Goal: Task Accomplishment & Management: Manage account settings

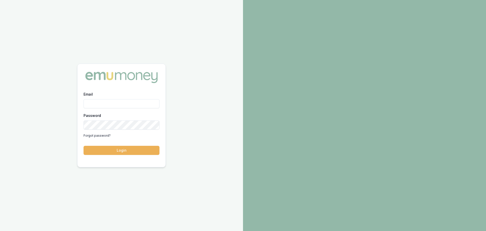
click at [137, 102] on input "Email" at bounding box center [122, 103] width 76 height 9
click at [147, 103] on input "erin.shield@emumoney.com.auy" at bounding box center [122, 103] width 76 height 9
type input "erin.shield@emumoney.com.au"
click at [84, 146] on button "Login" at bounding box center [122, 150] width 76 height 9
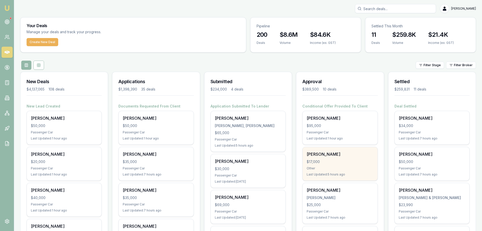
click at [337, 165] on div "[PERSON_NAME] $17,000 Other Last Updated: 5 hours ago" at bounding box center [340, 163] width 75 height 33
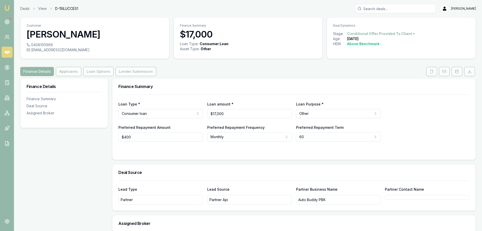
click at [339, 75] on div "Finance Details Applicants Loan Options Lender Submission" at bounding box center [248, 71] width 456 height 9
click at [430, 73] on icon at bounding box center [432, 71] width 4 height 4
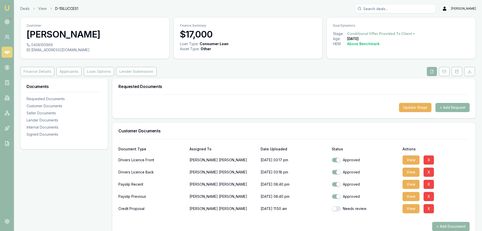
click at [449, 108] on button "+ Add Request" at bounding box center [453, 107] width 34 height 9
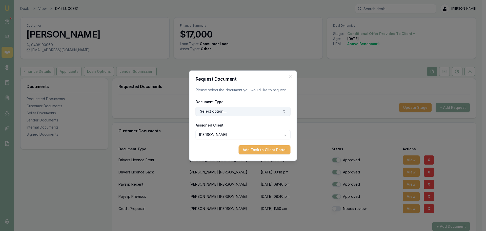
click at [245, 112] on button "Select option..." at bounding box center [243, 111] width 95 height 9
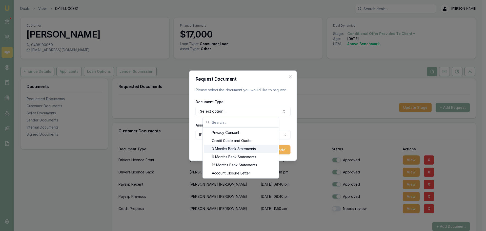
click at [221, 151] on div "3 Months Bank Statements" at bounding box center [241, 149] width 74 height 8
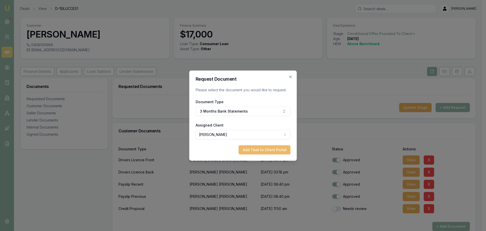
click at [252, 148] on button "Add Task to Client Portal" at bounding box center [265, 149] width 52 height 9
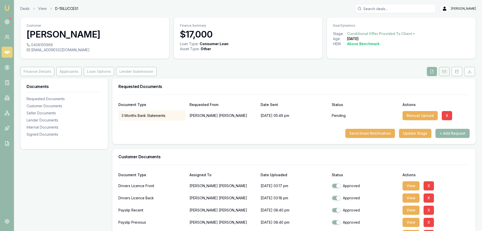
click at [444, 74] on button at bounding box center [444, 71] width 11 height 9
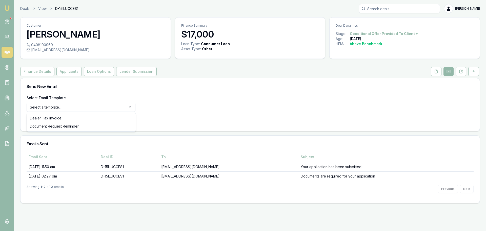
click at [117, 110] on html "Emu Broker Deals View D-15ILUCCES1 Erin Shield Toggle Menu Customer Phillip War…" at bounding box center [243, 115] width 486 height 231
select select "document-request-reminder"
click at [57, 119] on button "Use Email Template" at bounding box center [48, 120] width 43 height 9
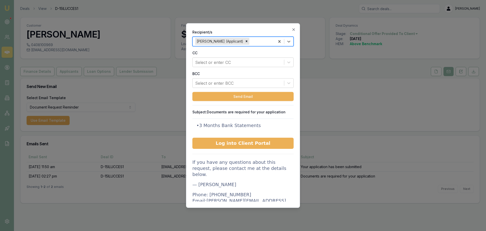
scroll to position [76, 0]
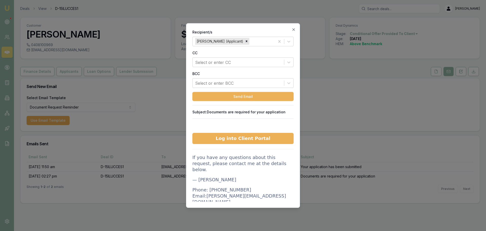
click at [296, 29] on div "Recipient/s Phillip Ward (Applicant) CC Select or enter CC BCC Select or enter …" at bounding box center [243, 115] width 114 height 184
click at [293, 28] on icon "button" at bounding box center [294, 29] width 4 height 4
